Goal: Find contact information: Find contact information

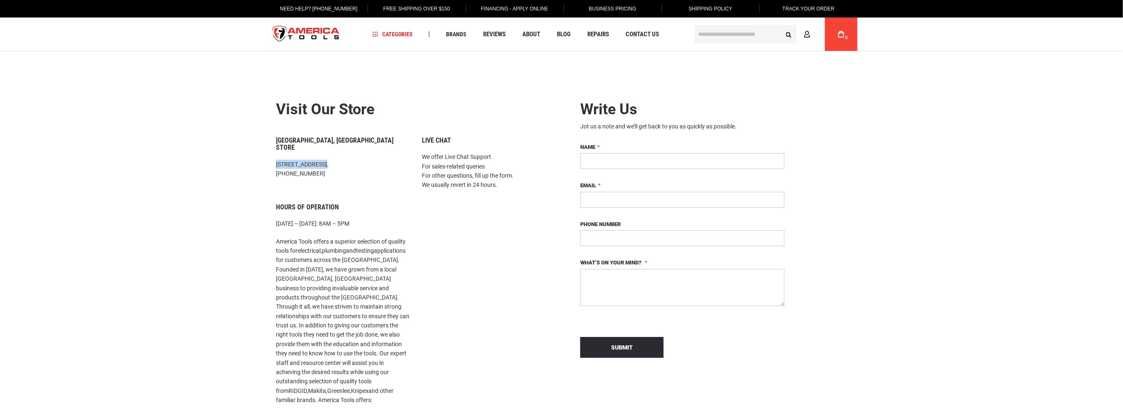
drag, startPoint x: 277, startPoint y: 165, endPoint x: 335, endPoint y: 168, distance: 57.6
click at [335, 168] on p "[STREET_ADDRESS], [PHONE_NUMBER]" at bounding box center [342, 169] width 133 height 19
copy p "[STREET_ADDRESS]"
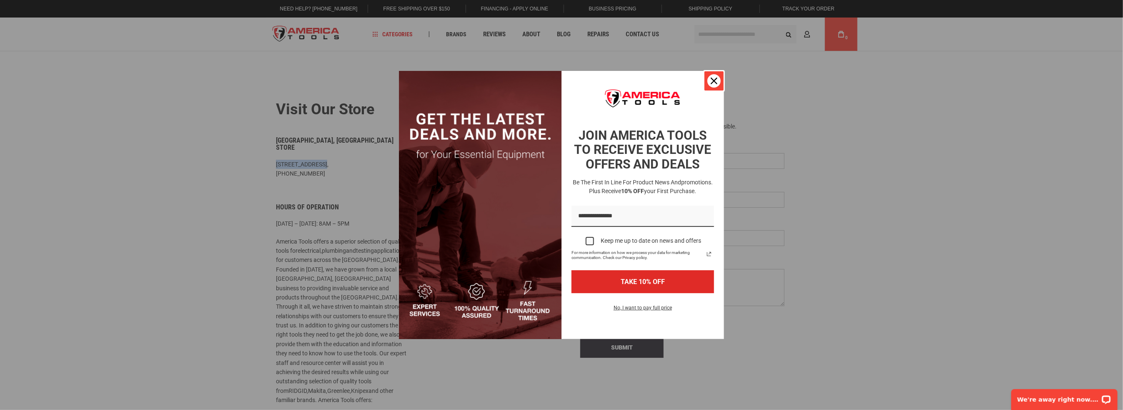
click at [718, 84] on div "Close" at bounding box center [713, 80] width 13 height 13
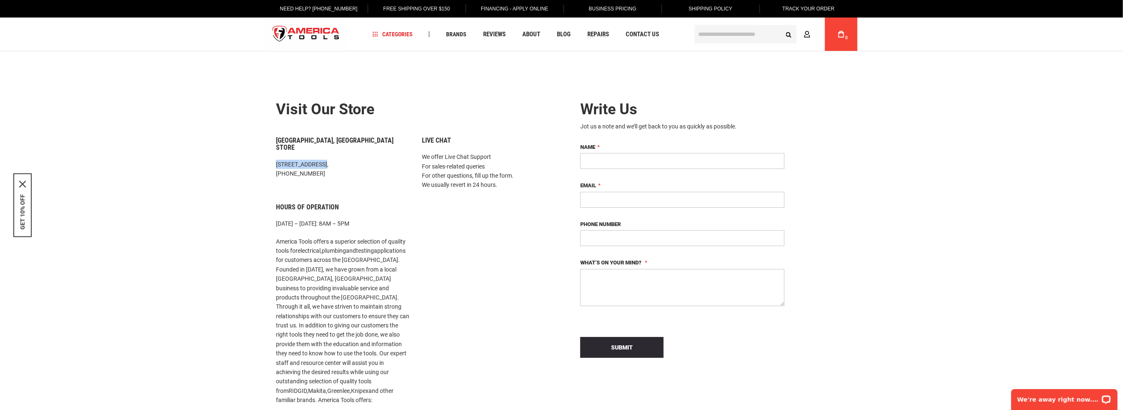
drag, startPoint x: 333, startPoint y: 181, endPoint x: 288, endPoint y: 178, distance: 44.7
click at [288, 178] on p "[STREET_ADDRESS], [PHONE_NUMBER]" at bounding box center [342, 169] width 133 height 19
copy p "[PHONE_NUMBER]"
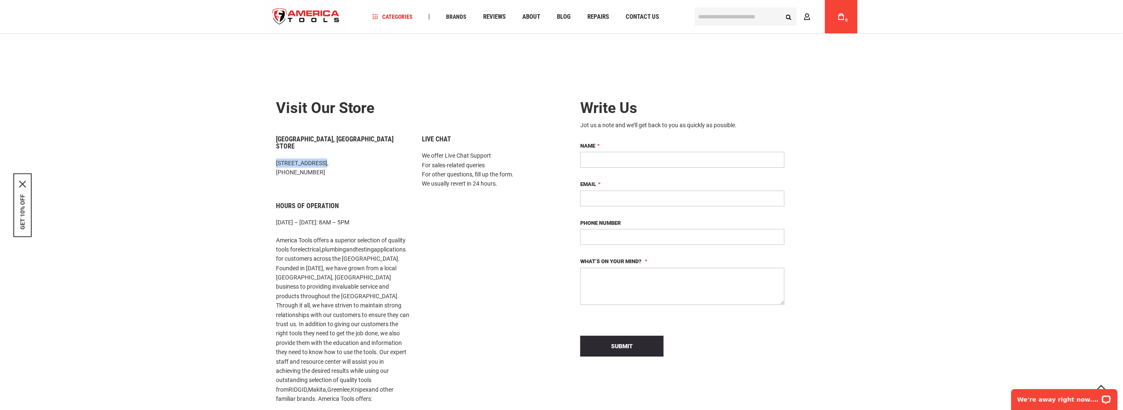
scroll to position [531, 0]
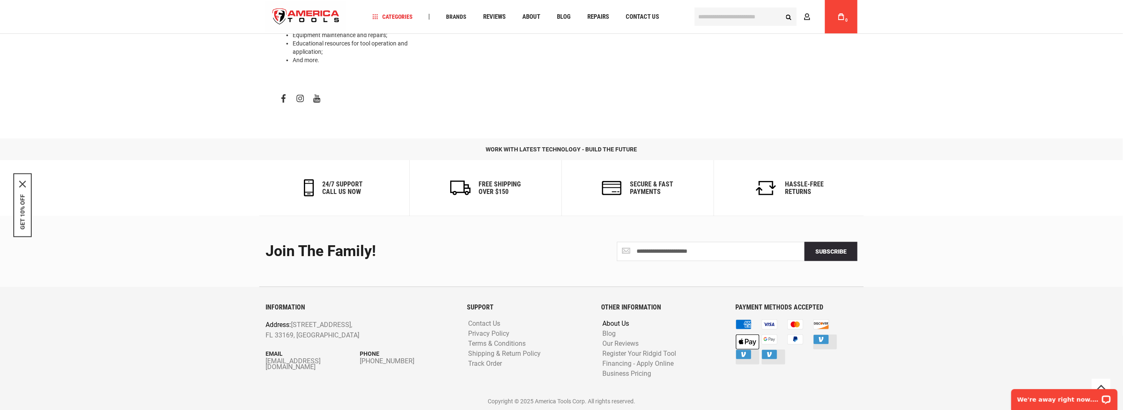
click at [619, 320] on link "About Us" at bounding box center [616, 324] width 31 height 8
